Goal: Contribute content: Add original content to the website for others to see

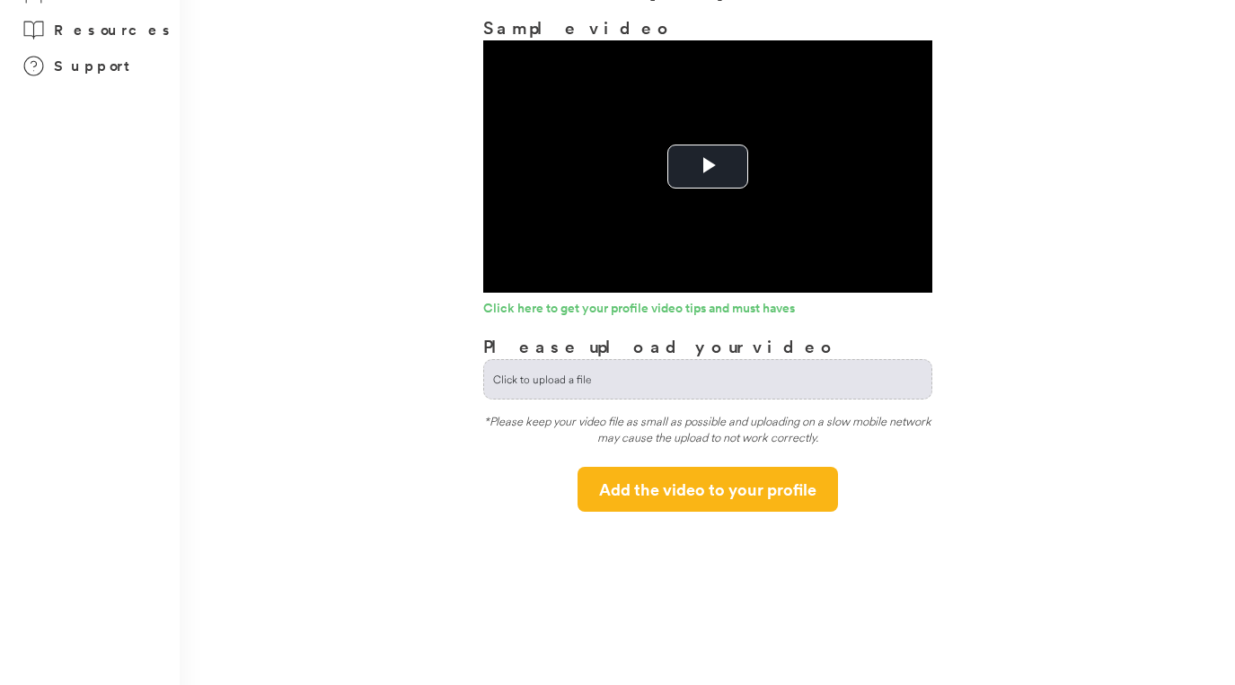
scroll to position [135, 0]
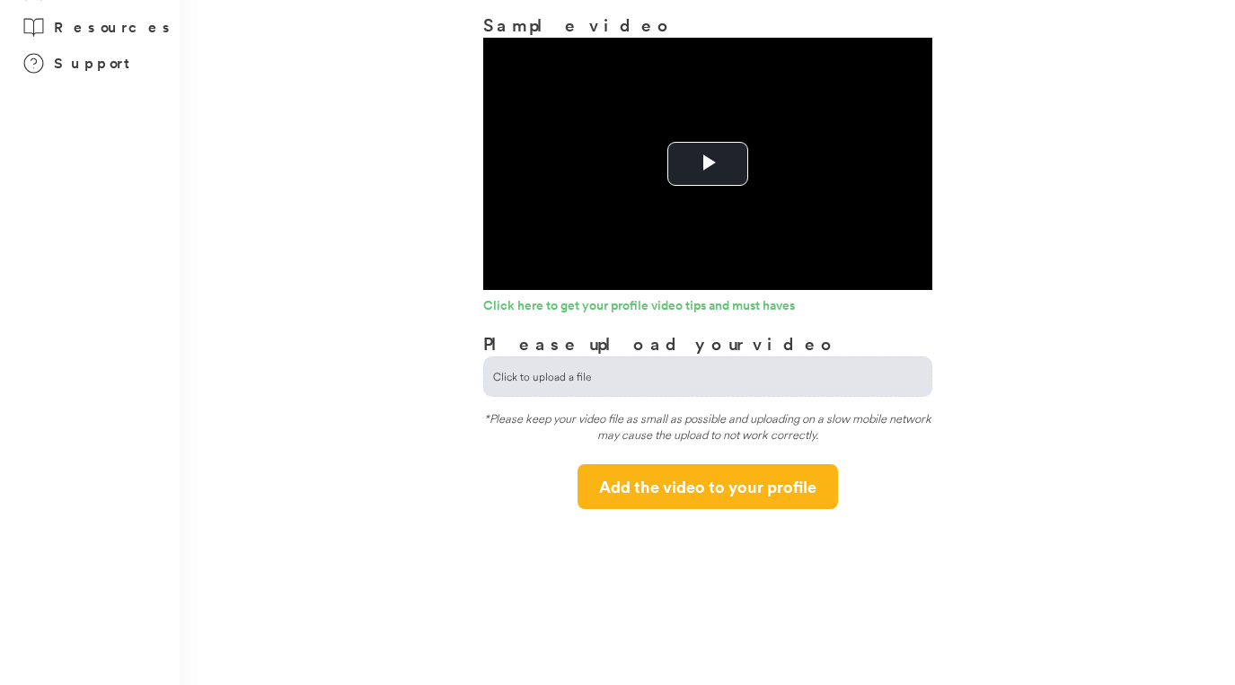
click at [684, 373] on input "file" at bounding box center [707, 377] width 447 height 39
click at [708, 164] on span "Video Player" at bounding box center [708, 164] width 0 height 0
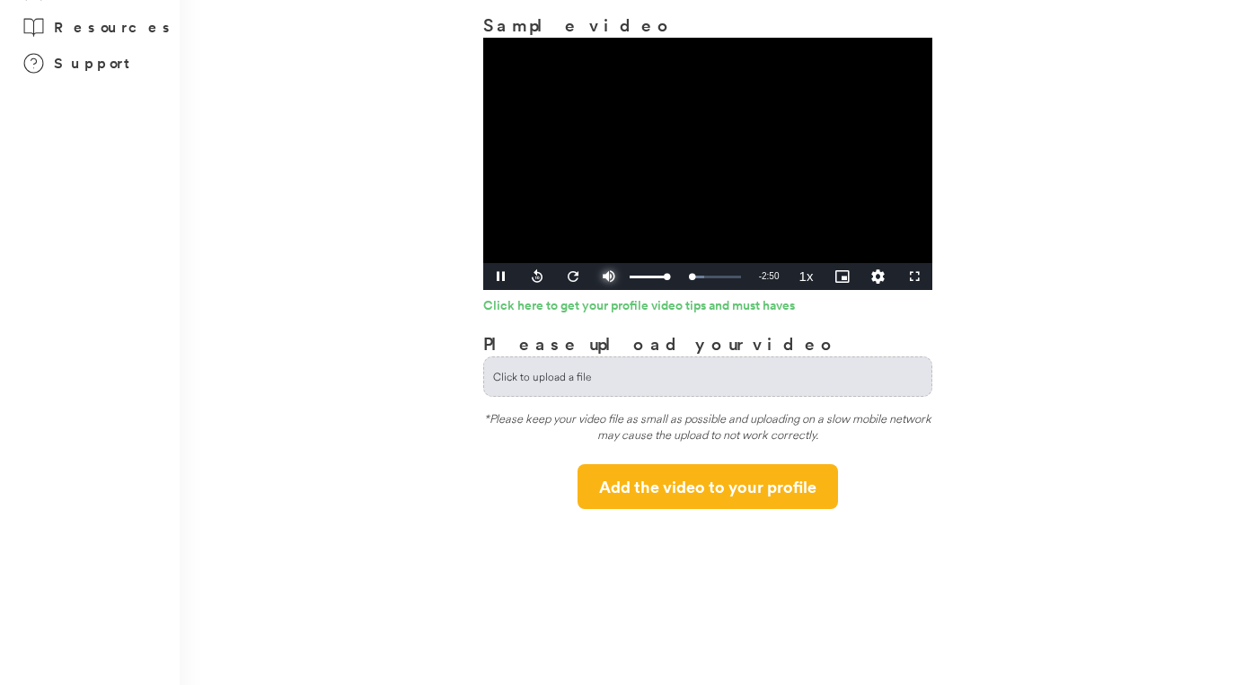
click at [606, 277] on span "Video Player" at bounding box center [609, 277] width 36 height 0
click at [703, 278] on div "Loaded : 89.60% 1:54 1:54" at bounding box center [688, 277] width 105 height 4
click at [704, 278] on div "1:55" at bounding box center [670, 277] width 68 height 4
click at [726, 279] on div "Loaded : 100.00% 2:34 2:34" at bounding box center [688, 277] width 105 height 4
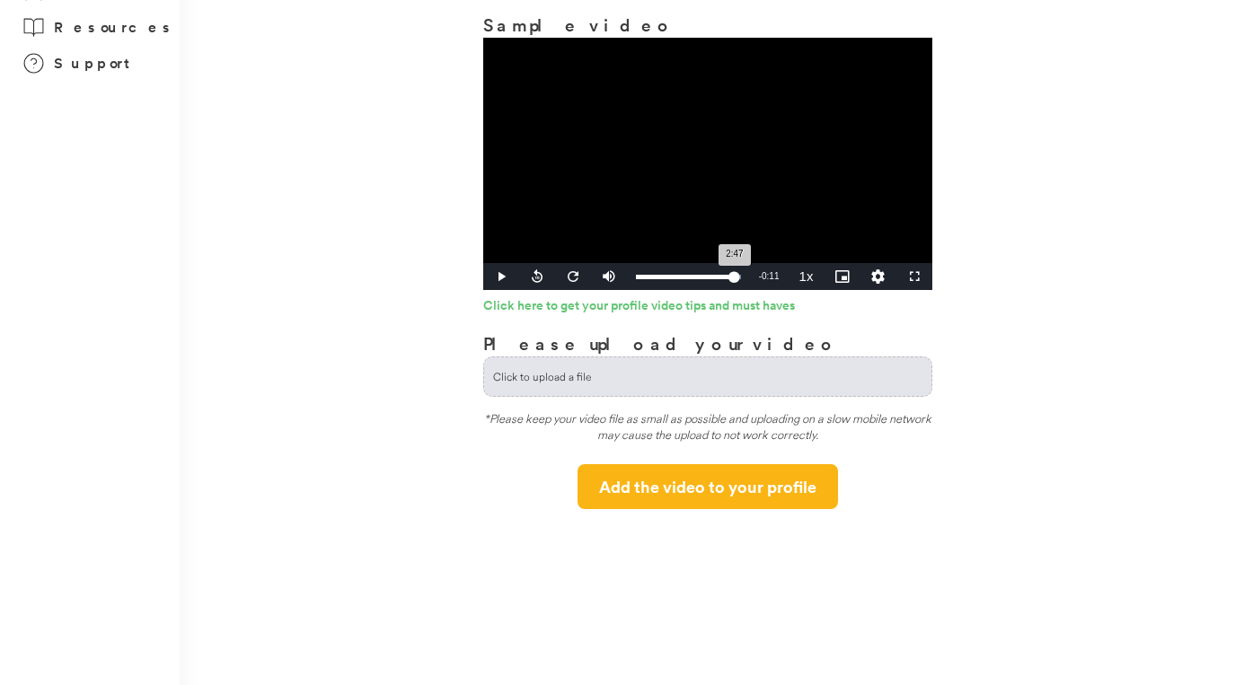
click at [734, 279] on div "Loaded : 100.00% 2:47 2:47" at bounding box center [688, 277] width 105 height 4
click at [726, 279] on div "Loaded : 100.00% 2:34 2:34" at bounding box center [688, 276] width 123 height 27
click at [734, 279] on div "Loaded : 100.00% 2:47 2:47" at bounding box center [688, 276] width 123 height 27
click at [712, 207] on video "Video Player" at bounding box center [707, 164] width 449 height 252
